Goal: Task Accomplishment & Management: Manage account settings

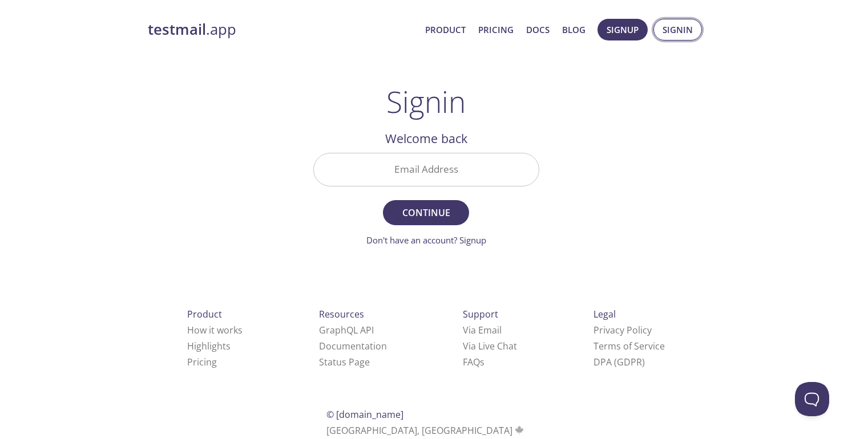
click at [677, 32] on span "Signin" at bounding box center [678, 29] width 30 height 15
click at [468, 171] on input "Email Address" at bounding box center [426, 170] width 225 height 33
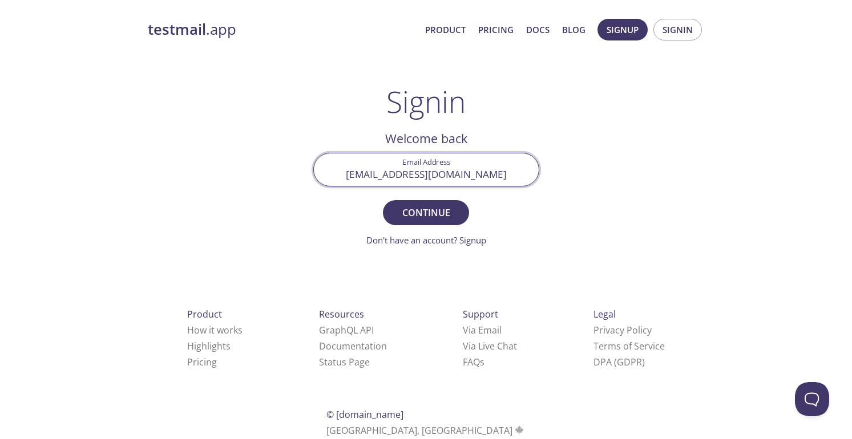
click at [481, 176] on input "[EMAIL_ADDRESS][DOMAIN_NAME]" at bounding box center [426, 170] width 225 height 33
type input "[PERSON_NAME][EMAIL_ADDRESS][DOMAIN_NAME]"
click at [437, 216] on span "Continue" at bounding box center [425, 213] width 60 height 16
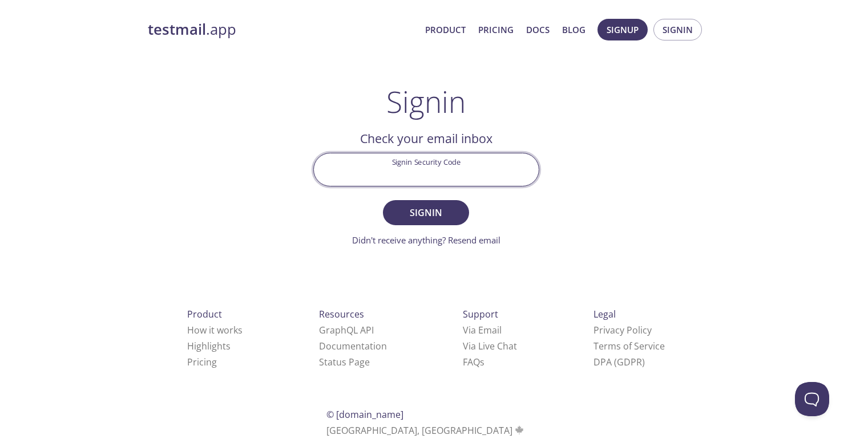
click at [492, 176] on input "Signin Security Code" at bounding box center [426, 170] width 225 height 33
paste input "4521821"
type input "4521821"
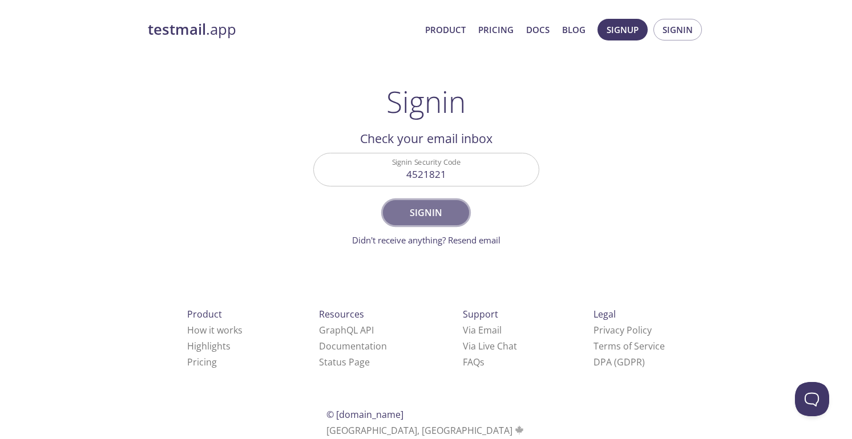
click at [447, 206] on span "Signin" at bounding box center [425, 213] width 60 height 16
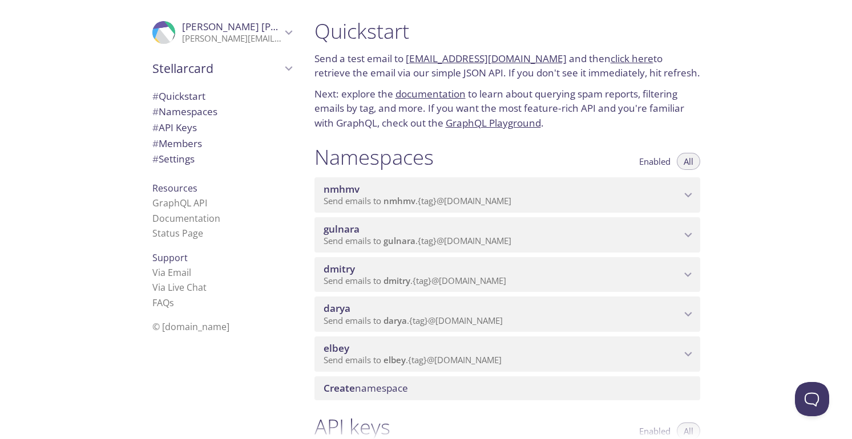
click at [181, 141] on span "# Members" at bounding box center [177, 143] width 50 height 13
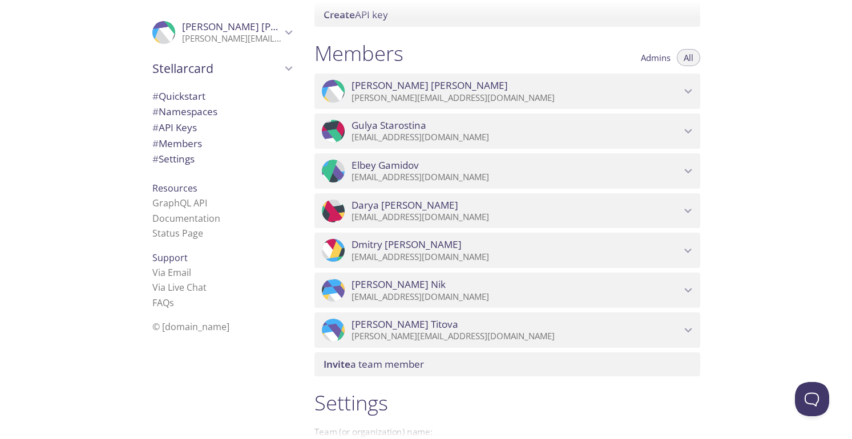
scroll to position [583, 0]
